Goal: Task Accomplishment & Management: Manage account settings

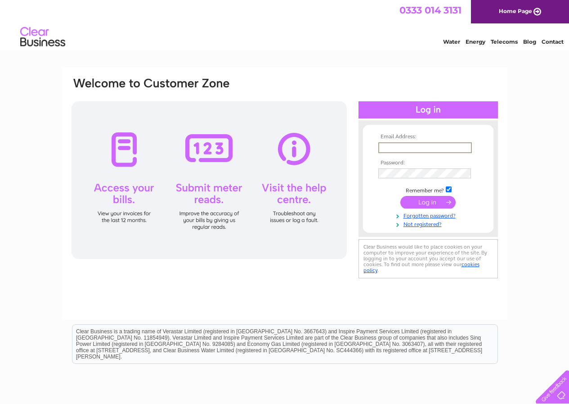
click at [412, 149] on input "text" at bounding box center [425, 147] width 94 height 11
paste input "[DOMAIN_NAME]"
click at [428, 145] on input "paramveersingh14icloud.com" at bounding box center [425, 147] width 94 height 11
type input "paramveersingh@14icloud.com"
click at [425, 217] on link "Forgotten password?" at bounding box center [429, 215] width 102 height 9
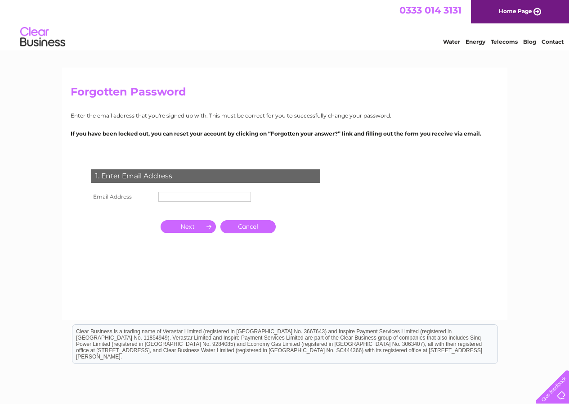
click at [210, 197] on input "text" at bounding box center [204, 197] width 93 height 10
paste input "[DOMAIN_NAME]"
click at [208, 196] on input "paramveersingh14icloud.com" at bounding box center [205, 197] width 94 height 11
click at [208, 197] on input "paramveersingh14icloud.com" at bounding box center [205, 197] width 94 height 11
click at [186, 228] on input "button" at bounding box center [188, 226] width 55 height 13
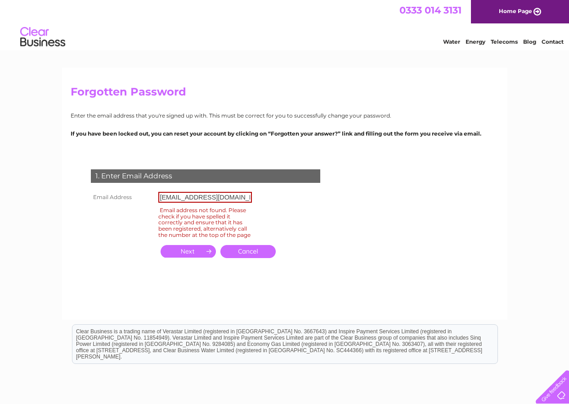
click at [213, 198] on input "paramveersingh@14icloud.com" at bounding box center [205, 197] width 94 height 11
click at [213, 198] on input "paramveersingh14icloud.com" at bounding box center [205, 197] width 94 height 11
click at [185, 257] on input "button" at bounding box center [188, 251] width 55 height 13
click at [198, 199] on input "paramveersingh14@icloud.com" at bounding box center [205, 197] width 94 height 11
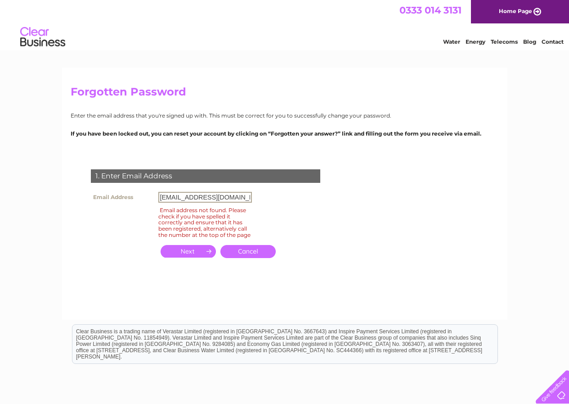
click at [198, 199] on input "paramveersingh14@icloud.com" at bounding box center [205, 197] width 94 height 11
click at [170, 196] on input "paramveersingh14@icloud.com" at bounding box center [205, 197] width 94 height 11
click at [173, 197] on input "paramveersingh14@icloud.com" at bounding box center [205, 197] width 94 height 11
type input "parmveersingh14@icloud.com"
click at [200, 255] on input "button" at bounding box center [188, 251] width 55 height 13
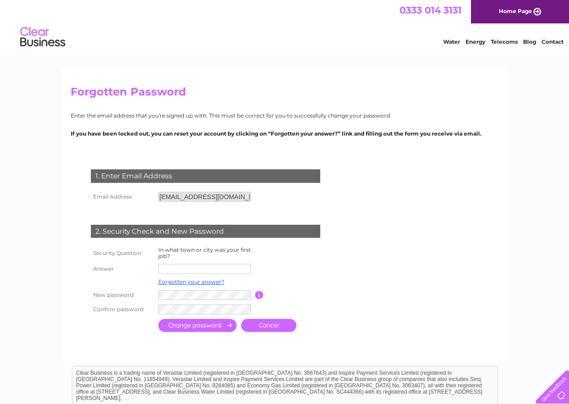
scroll to position [45, 0]
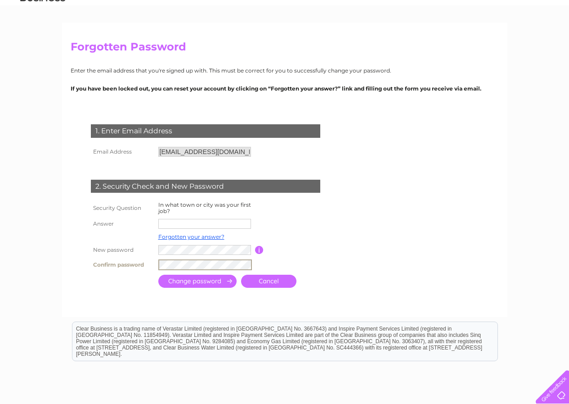
click at [194, 281] on input "submit" at bounding box center [197, 281] width 78 height 13
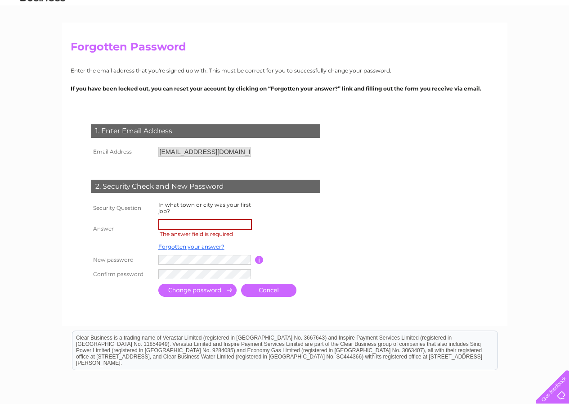
click at [455, 383] on html "Clear Business is a trading name of Verastar Limited (registered in [GEOGRAPHIC…" at bounding box center [284, 354] width 569 height 58
click at [203, 225] on input "text" at bounding box center [205, 224] width 94 height 11
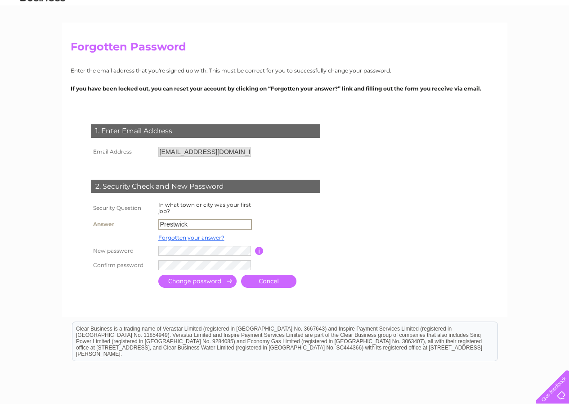
type input "Prestwick"
click at [210, 282] on input "submit" at bounding box center [197, 280] width 78 height 13
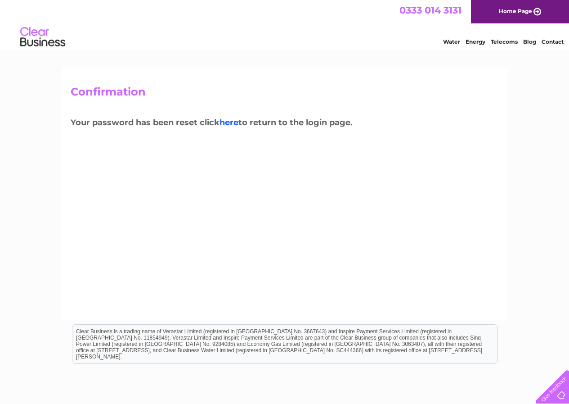
click at [229, 124] on link "here" at bounding box center [229, 122] width 19 height 10
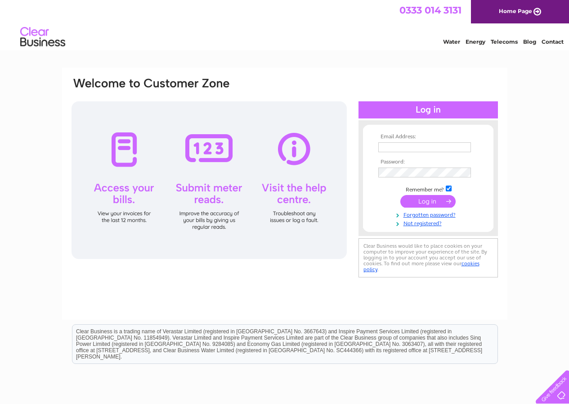
type input "parmveersingh14@icloud.com"
click at [421, 204] on input "submit" at bounding box center [428, 201] width 55 height 13
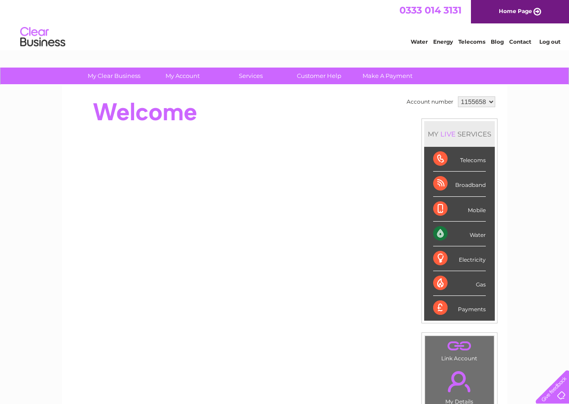
click at [473, 236] on div "Water" at bounding box center [459, 233] width 53 height 25
click at [440, 158] on div "Telecoms" at bounding box center [459, 159] width 53 height 25
click at [481, 104] on select "1155658" at bounding box center [476, 101] width 37 height 11
click at [458, 96] on select "1155658" at bounding box center [476, 101] width 37 height 11
click at [422, 41] on link "Water" at bounding box center [419, 41] width 17 height 7
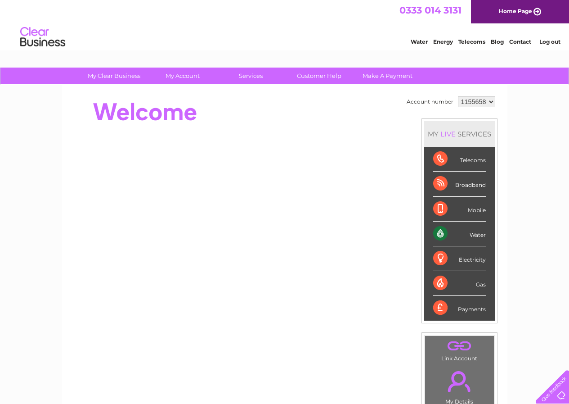
drag, startPoint x: 94, startPoint y: 114, endPoint x: 171, endPoint y: 114, distance: 77.9
click at [171, 114] on div at bounding box center [235, 112] width 328 height 36
click at [142, 117] on div at bounding box center [235, 112] width 328 height 36
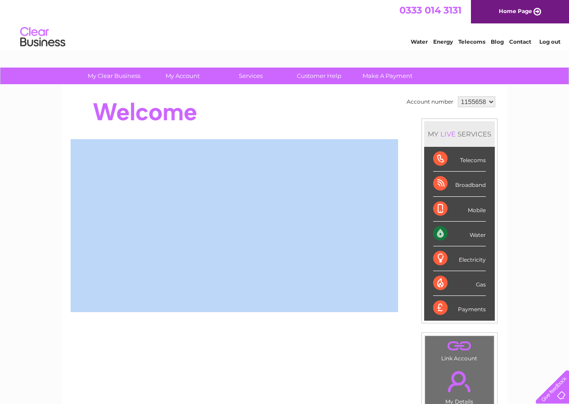
click at [142, 117] on div at bounding box center [235, 112] width 328 height 36
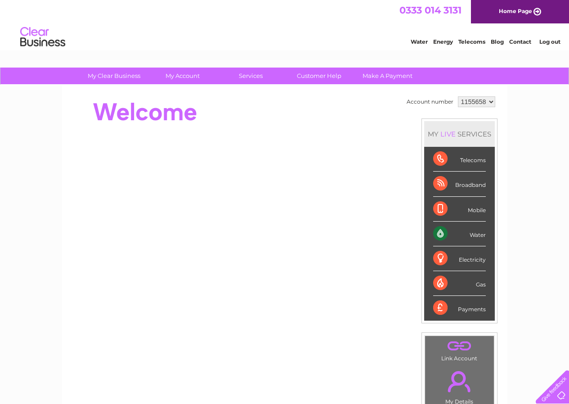
click at [435, 231] on div "Water" at bounding box center [459, 233] width 53 height 25
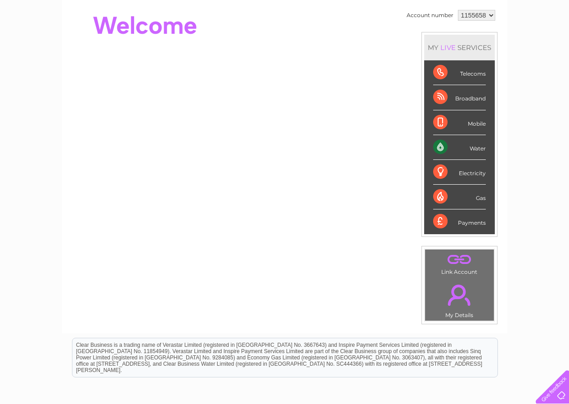
scroll to position [41, 0]
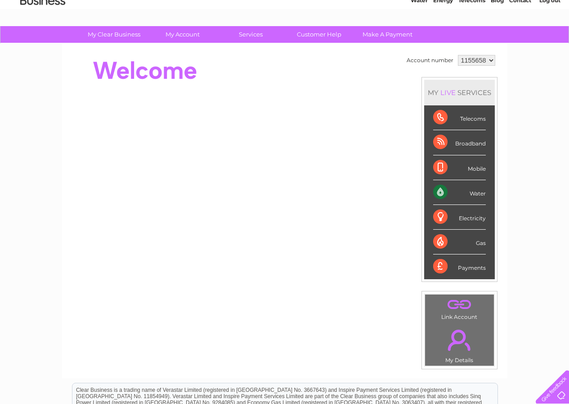
click at [456, 96] on div "MY LIVE SERVICES" at bounding box center [459, 93] width 71 height 26
click at [437, 216] on div "Electricity" at bounding box center [459, 217] width 53 height 25
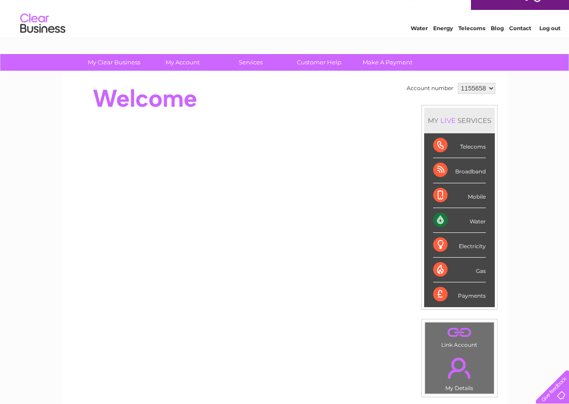
scroll to position [0, 0]
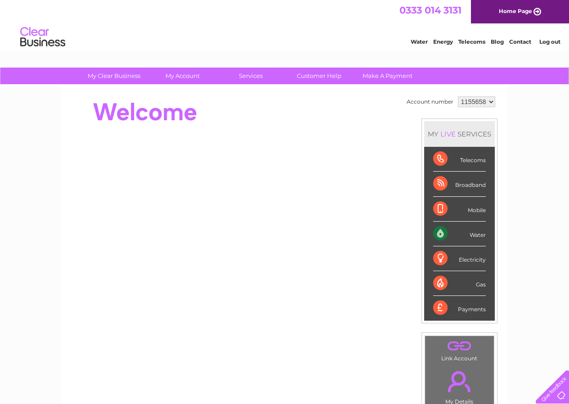
click at [419, 43] on link "Water" at bounding box center [419, 41] width 17 height 7
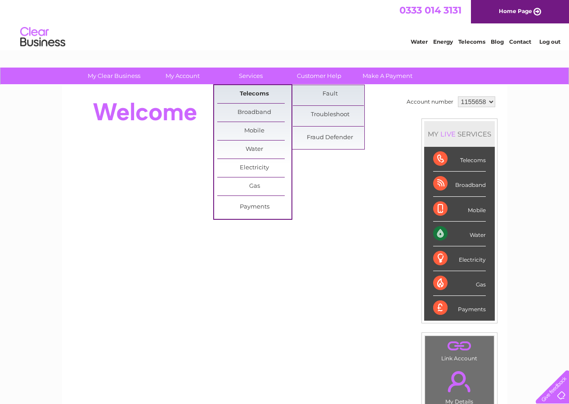
click at [254, 92] on link "Telecoms" at bounding box center [254, 94] width 74 height 18
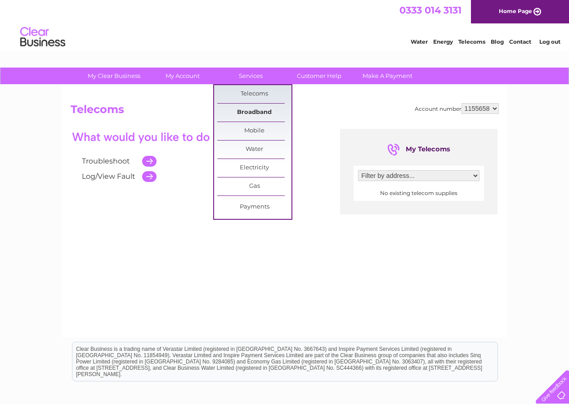
click at [240, 110] on link "Broadband" at bounding box center [254, 113] width 74 height 18
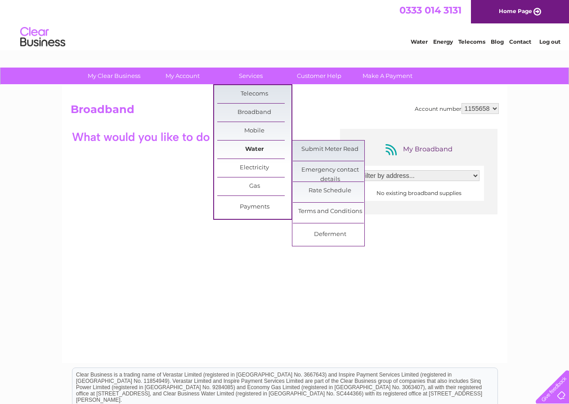
click at [257, 145] on link "Water" at bounding box center [254, 149] width 74 height 18
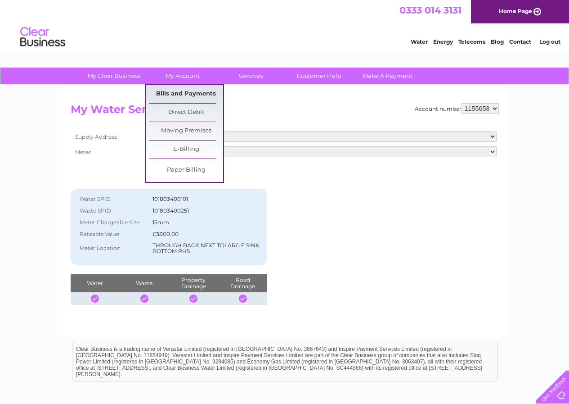
click at [177, 92] on link "Bills and Payments" at bounding box center [186, 94] width 74 height 18
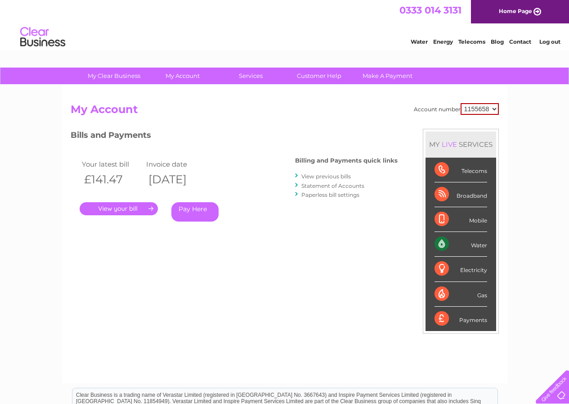
click at [148, 207] on link "." at bounding box center [119, 208] width 78 height 13
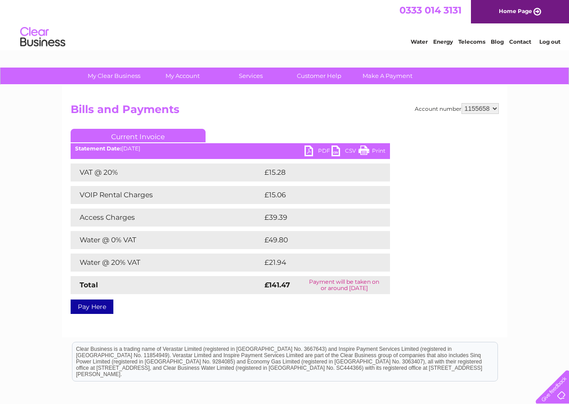
click at [310, 150] on link "PDF" at bounding box center [318, 151] width 27 height 13
